Goal: Task Accomplishment & Management: Use online tool/utility

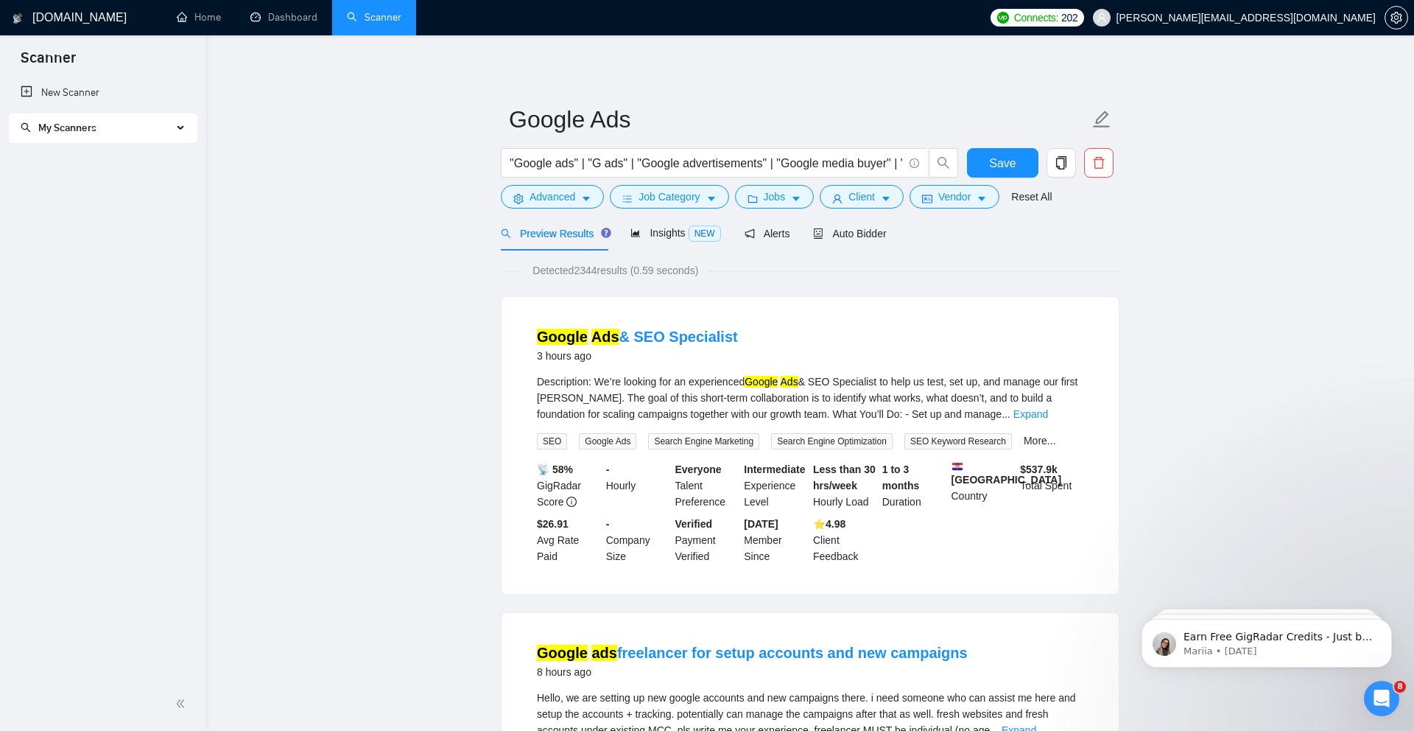
click at [181, 129] on div "My Scanners" at bounding box center [103, 127] width 189 height 29
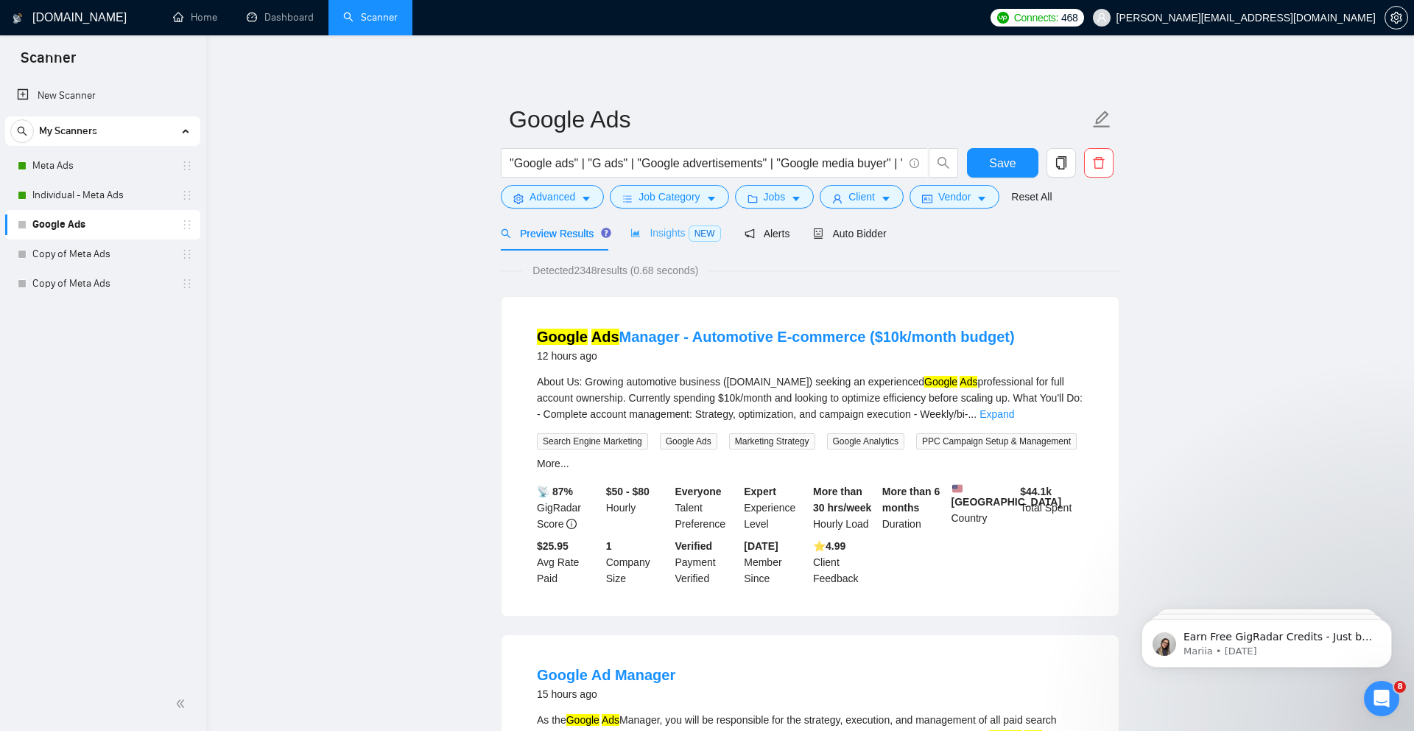
click at [680, 217] on div "Insights NEW" at bounding box center [676, 233] width 90 height 35
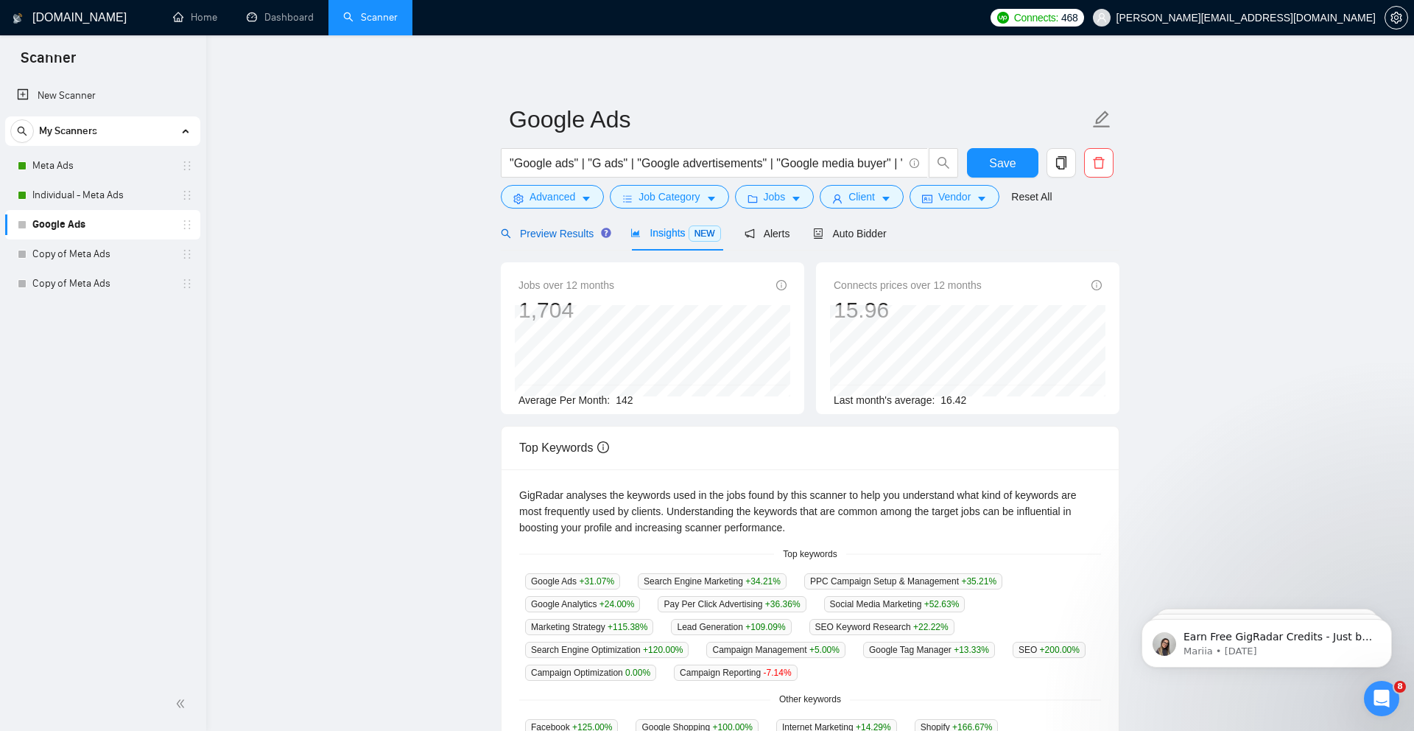
click at [572, 240] on div "Preview Results" at bounding box center [554, 233] width 106 height 16
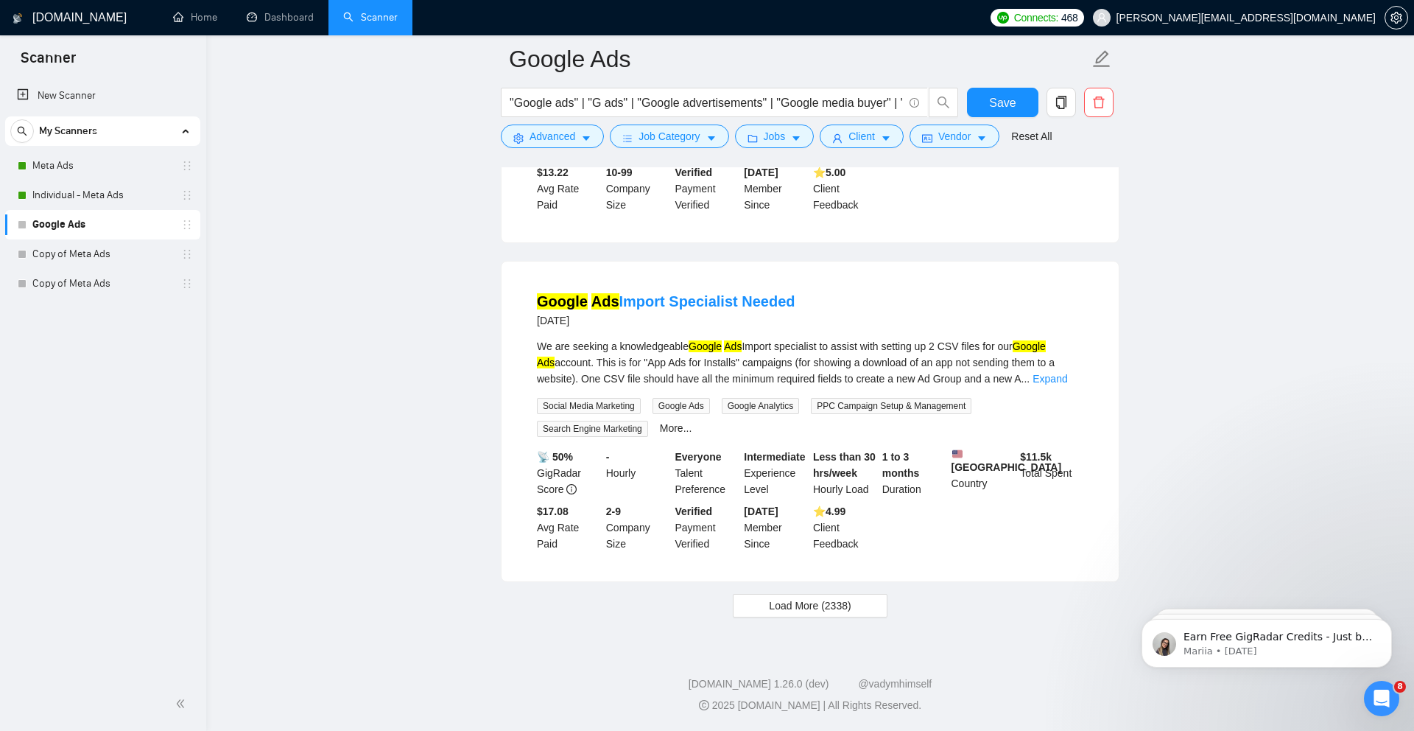
scroll to position [3034, 0]
click at [636, 312] on div "[DATE]" at bounding box center [666, 321] width 258 height 18
drag, startPoint x: 752, startPoint y: 336, endPoint x: 832, endPoint y: 337, distance: 80.3
click at [832, 338] on div "We are seeking a knowledgeable Google Ads Import specialist to assist with sett…" at bounding box center [810, 362] width 547 height 49
copy div "Import specialist"
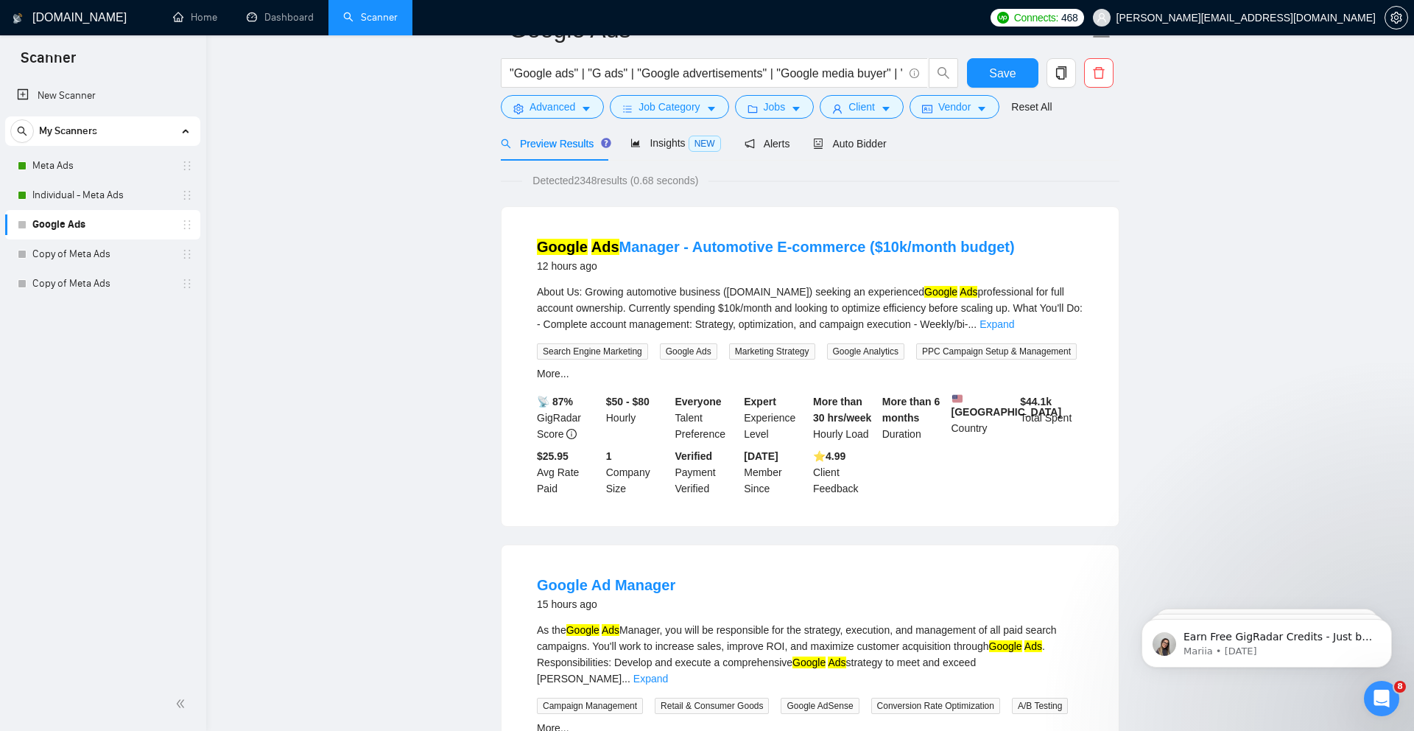
scroll to position [0, 0]
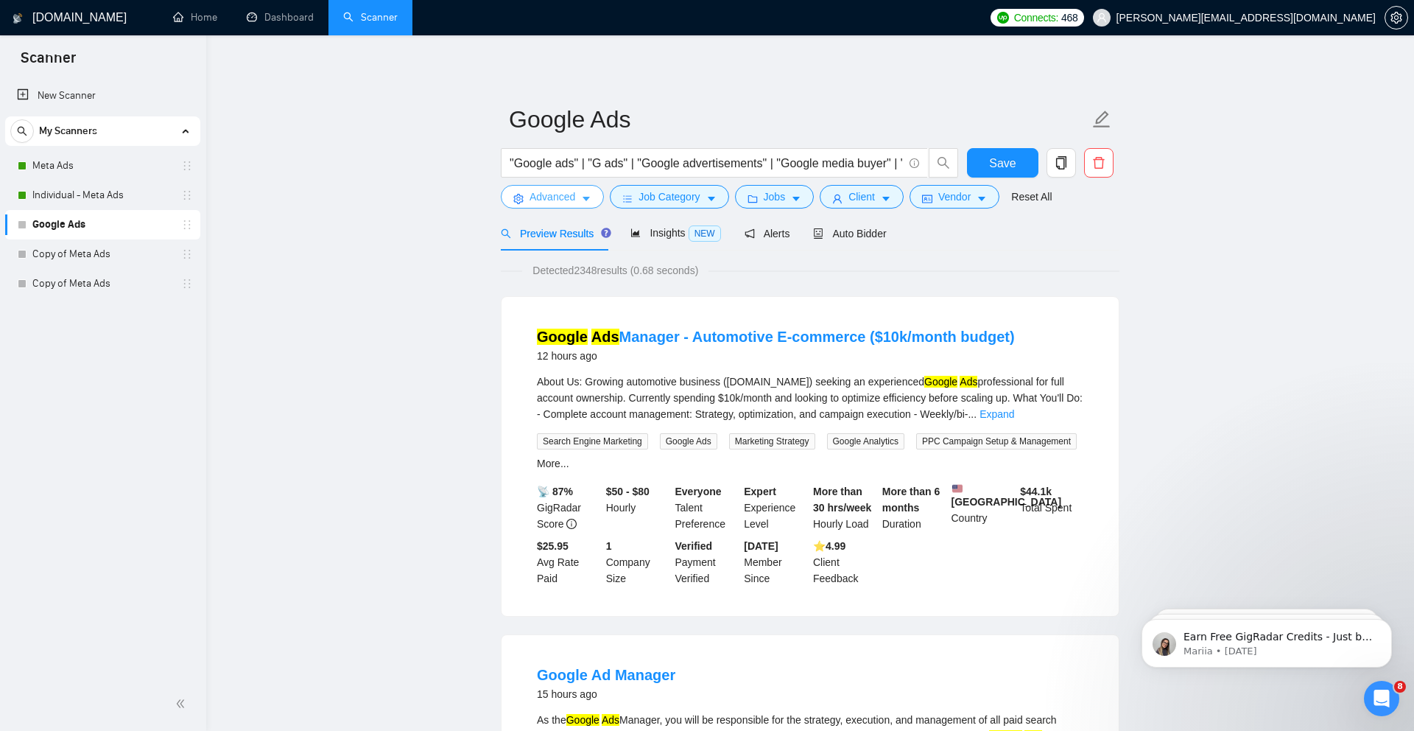
click at [590, 197] on icon "caret-down" at bounding box center [586, 199] width 10 height 10
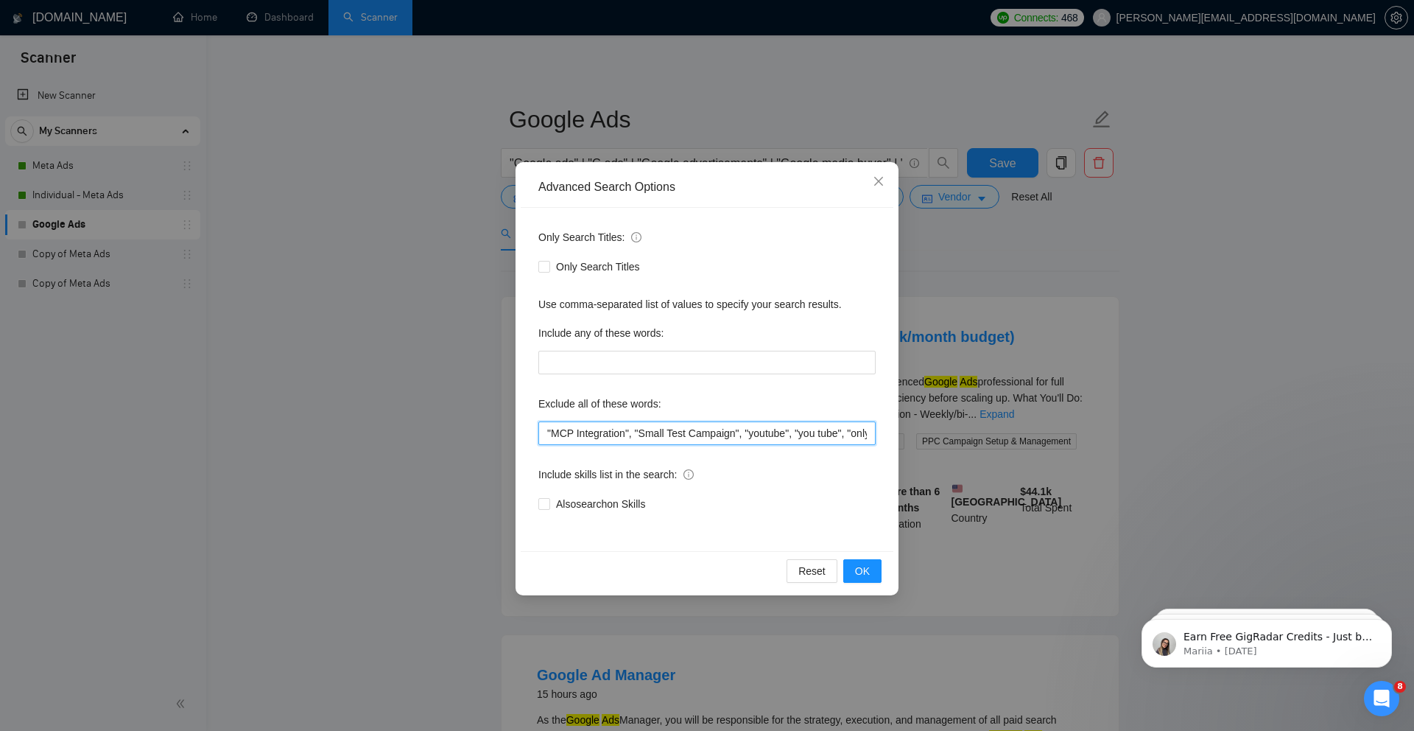
click at [634, 431] on input ""MCP Integration", "Small Test Campaign", "youtube", "you tube", "only freelanc…" at bounding box center [707, 433] width 337 height 24
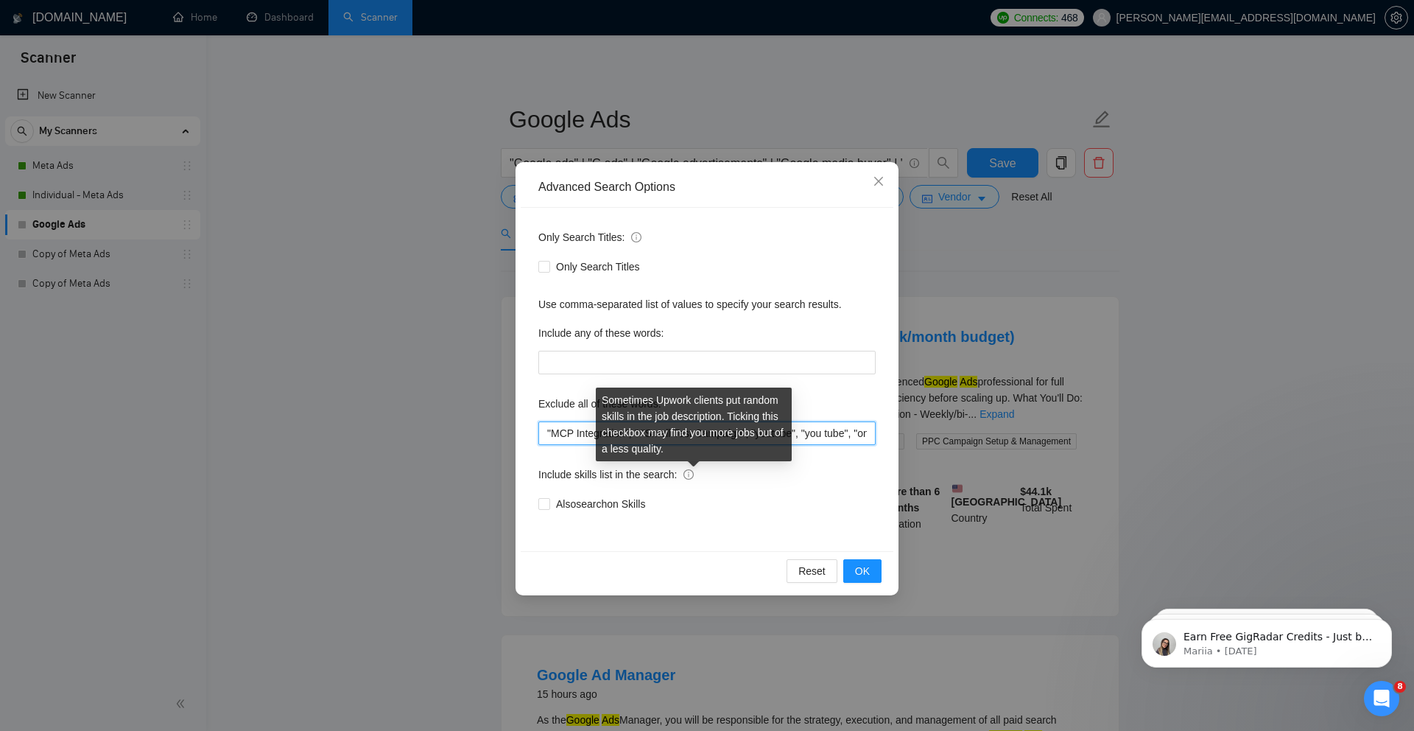
paste input "Import specialist"
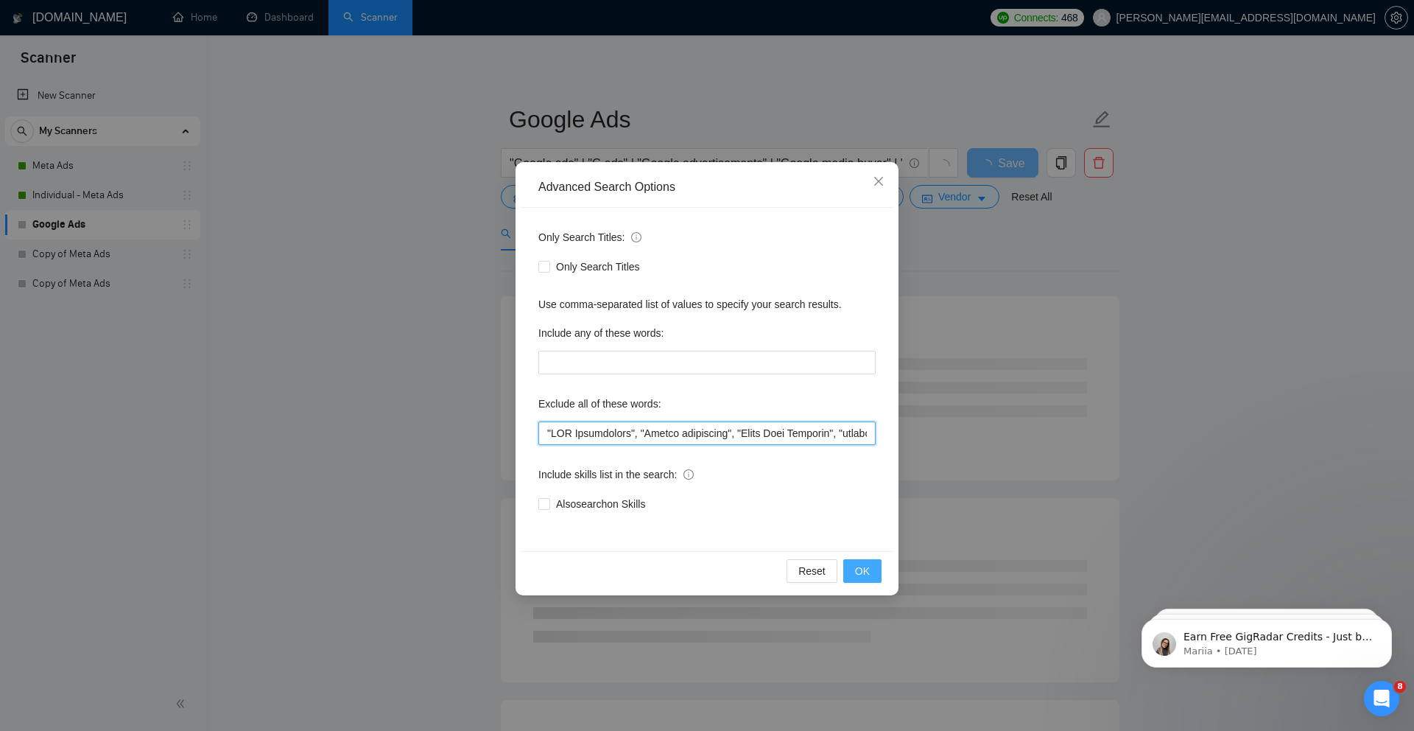
type input ""MCP Integration", "Import specialist", "Small Test Campaign", "youtube", "you …"
click at [871, 574] on button "OK" at bounding box center [863, 571] width 38 height 24
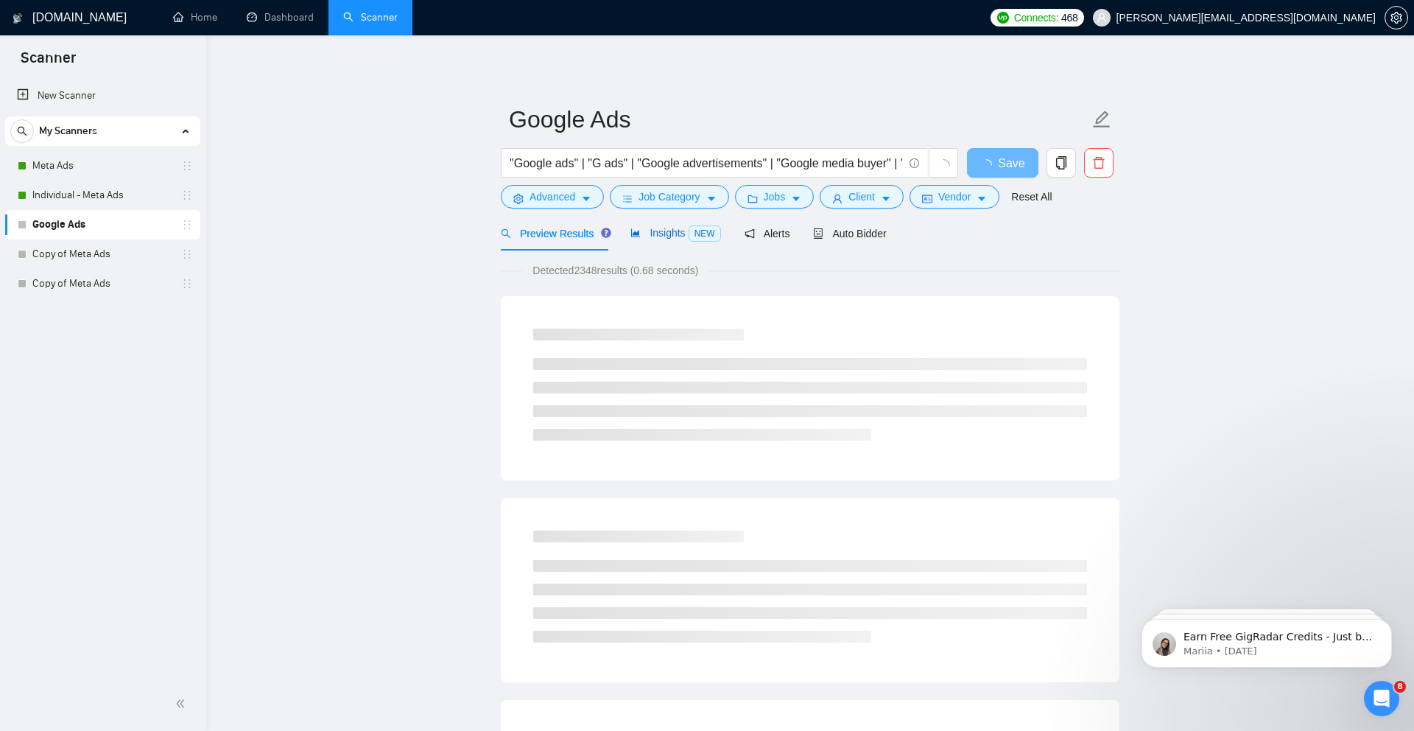
click at [676, 240] on div "Insights NEW" at bounding box center [676, 233] width 90 height 17
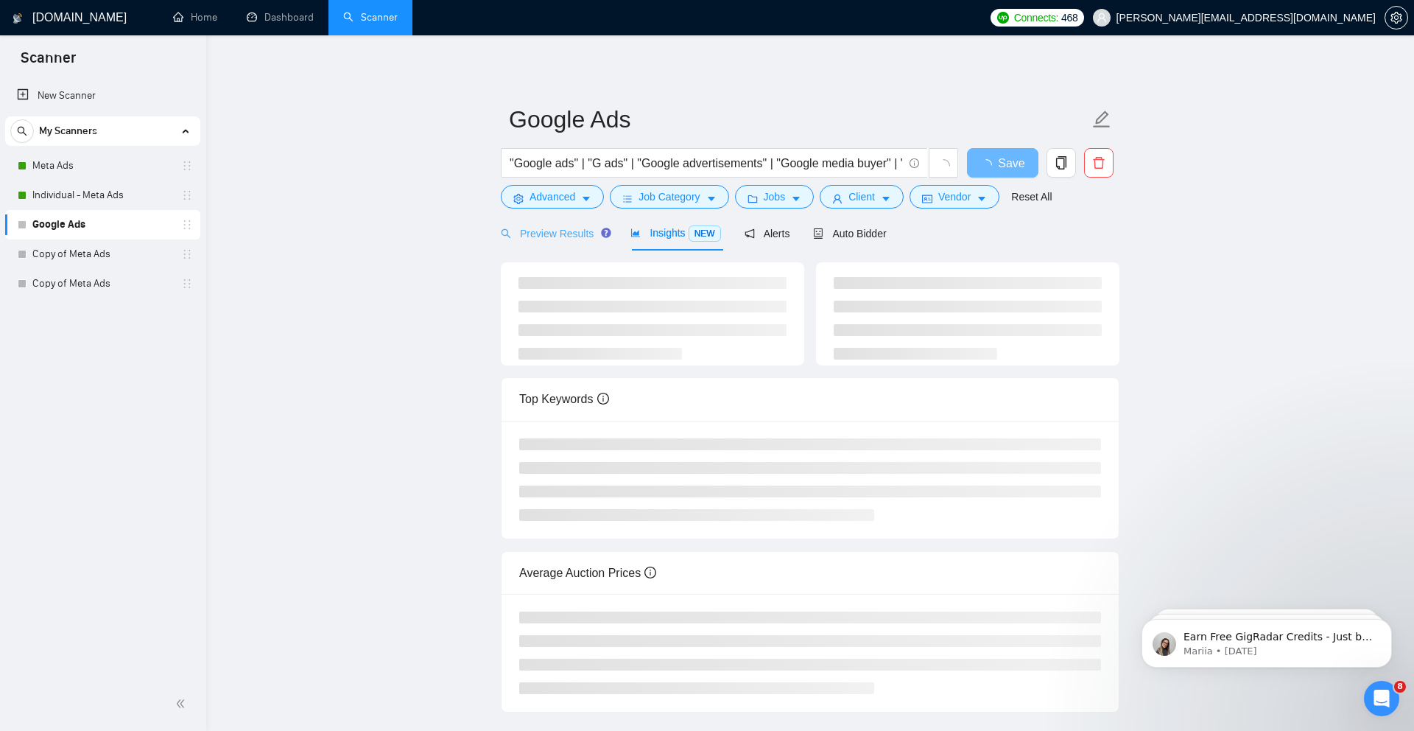
click at [561, 245] on div "Preview Results" at bounding box center [554, 233] width 106 height 35
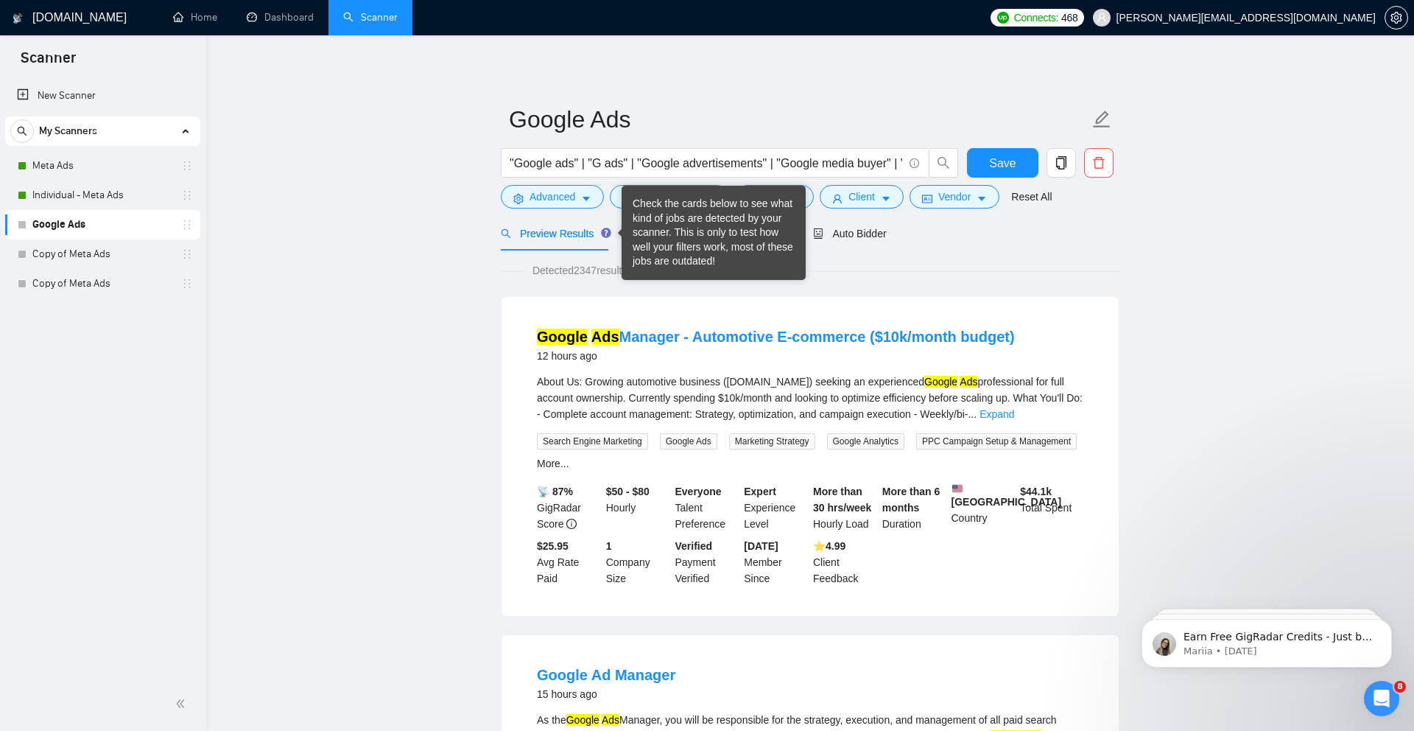
click at [644, 233] on div "Check the cards below to see what kind of jobs are detected by your scanner. Th…" at bounding box center [714, 233] width 162 height 72
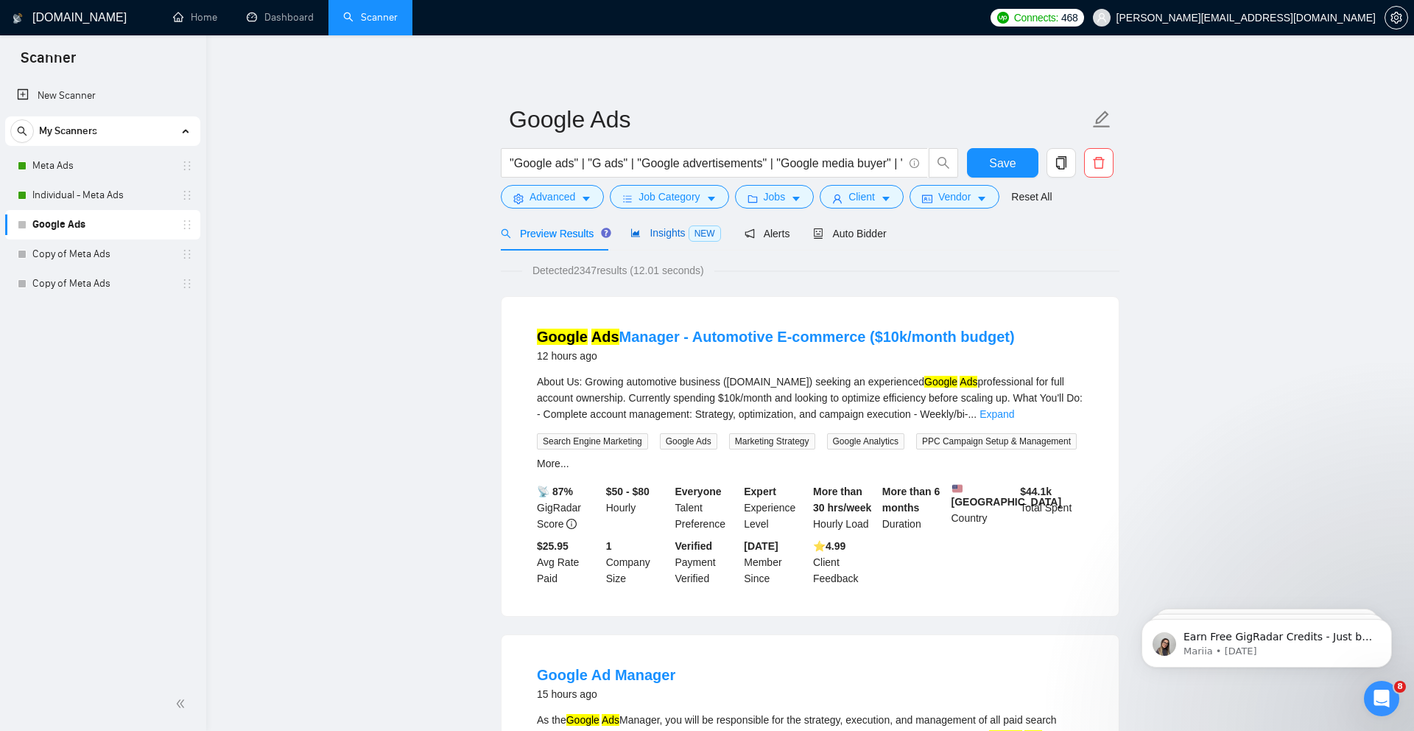
click at [671, 229] on span "Insights NEW" at bounding box center [676, 233] width 90 height 12
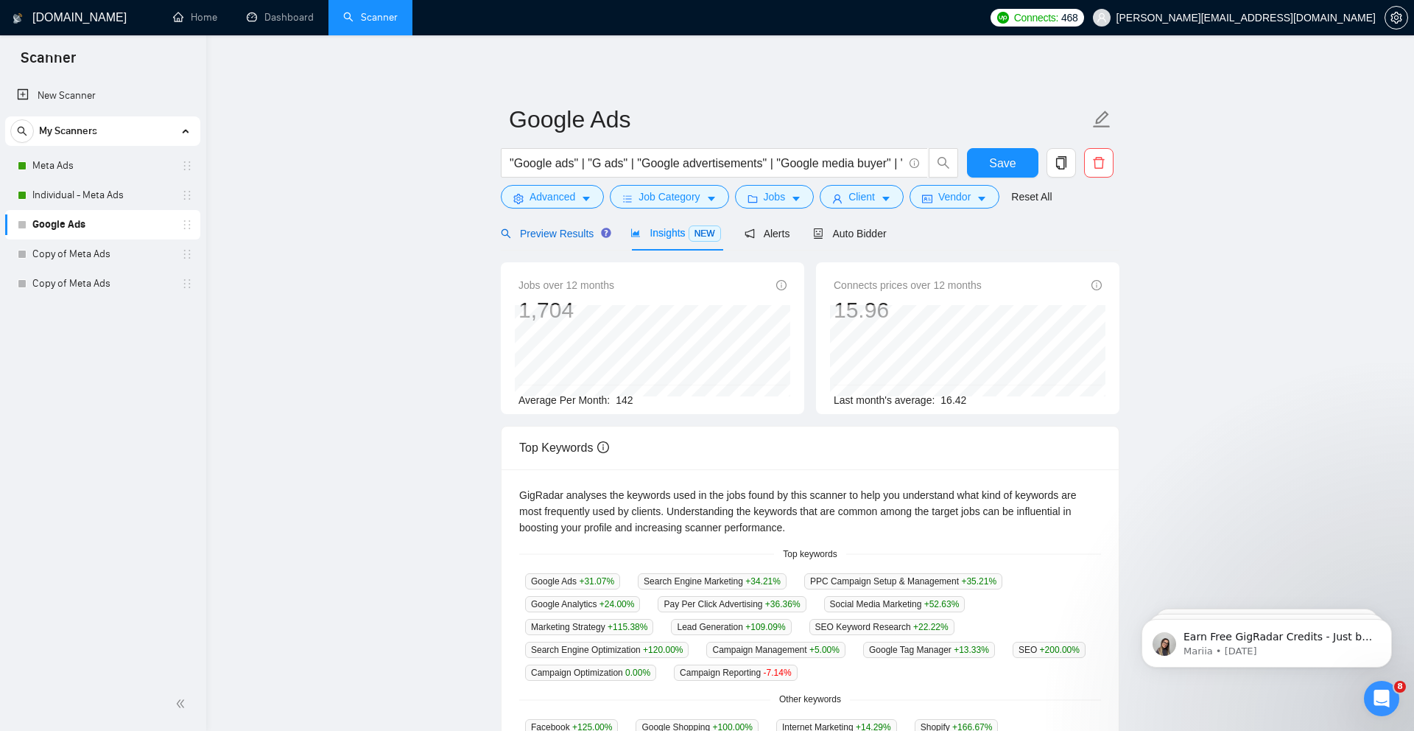
click at [539, 234] on span "Preview Results" at bounding box center [554, 234] width 106 height 12
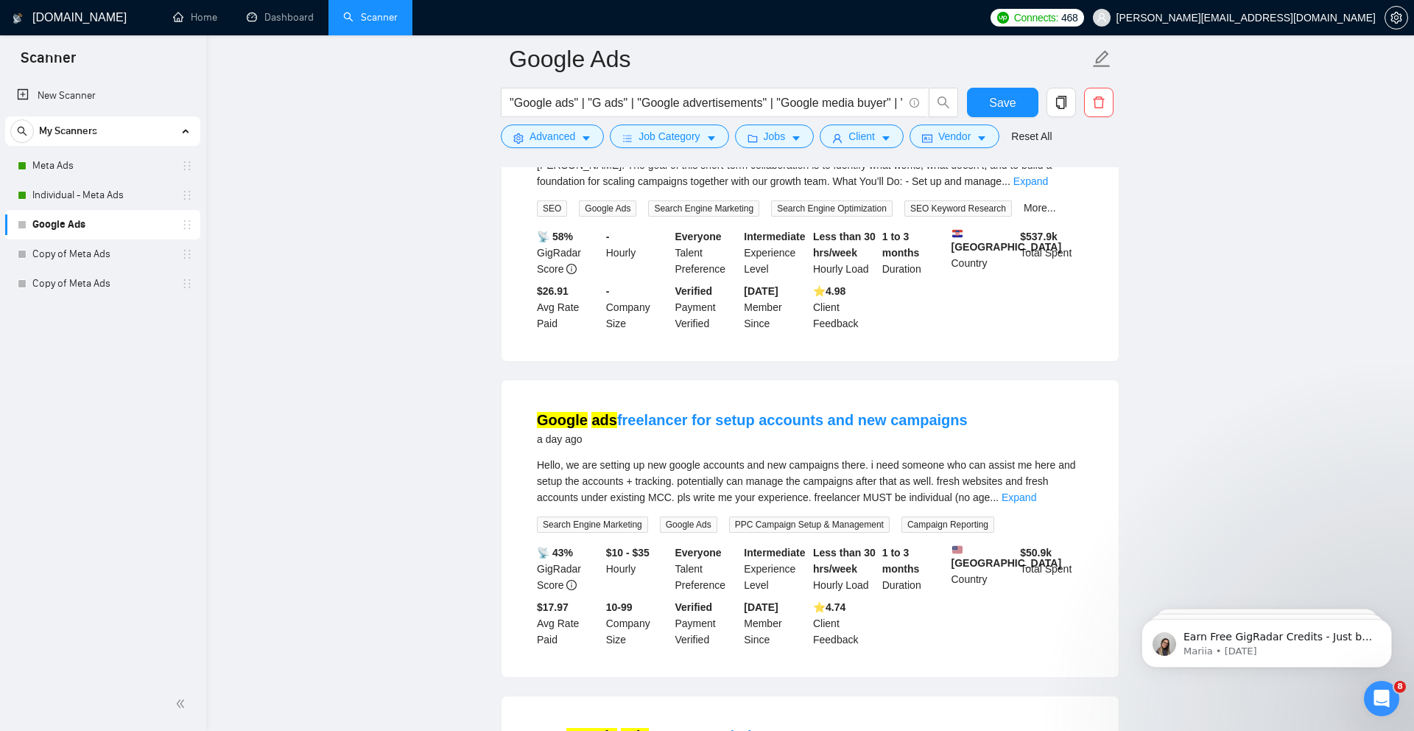
scroll to position [1594, 0]
